Goal: Information Seeking & Learning: Find specific fact

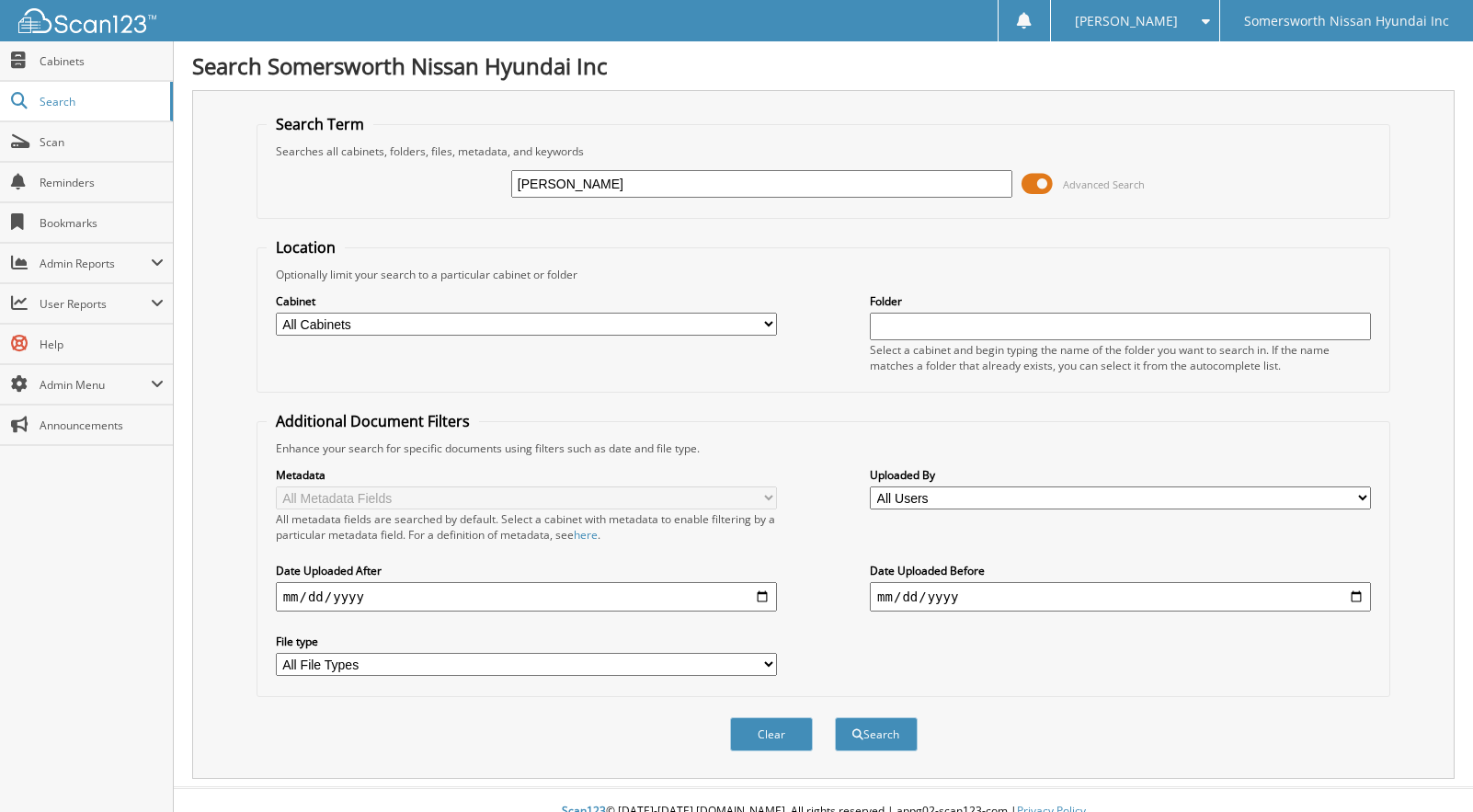
type input "[PERSON_NAME]"
click at [835, 717] on button "Search" at bounding box center [876, 734] width 83 height 34
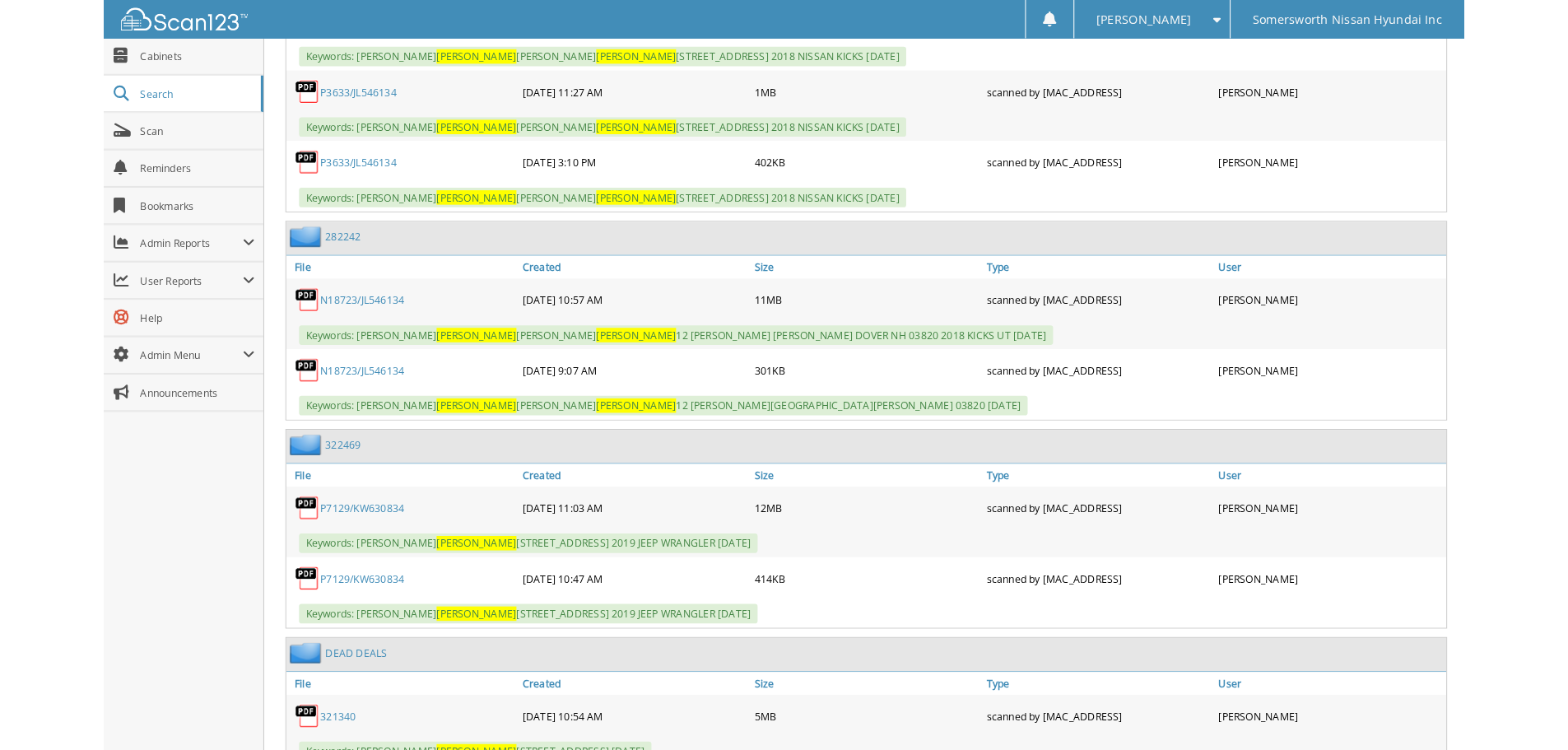
scroll to position [1097, 0]
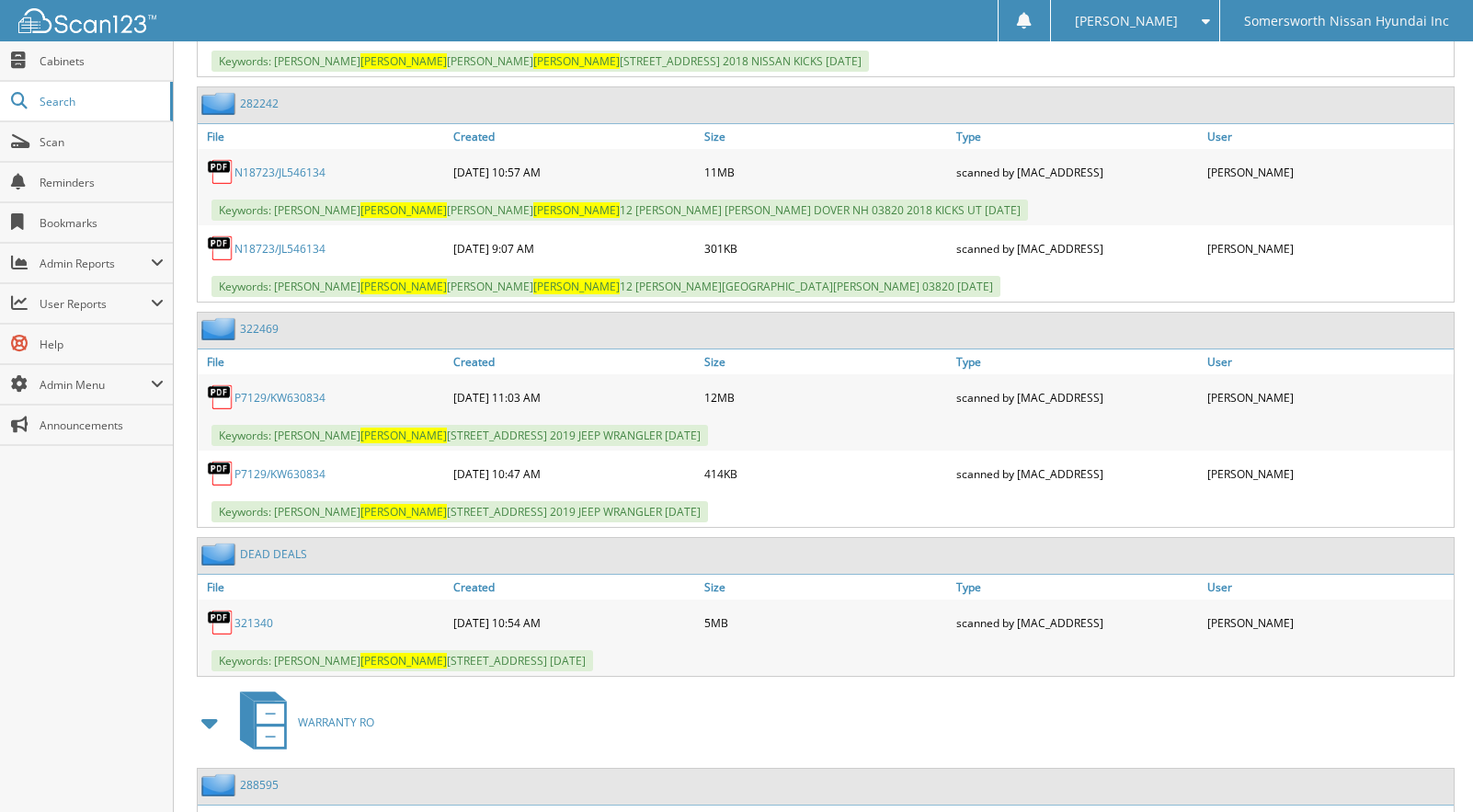
click at [304, 404] on link "P7129/KW630834" at bounding box center [281, 397] width 91 height 15
